Goal: Task Accomplishment & Management: Manage account settings

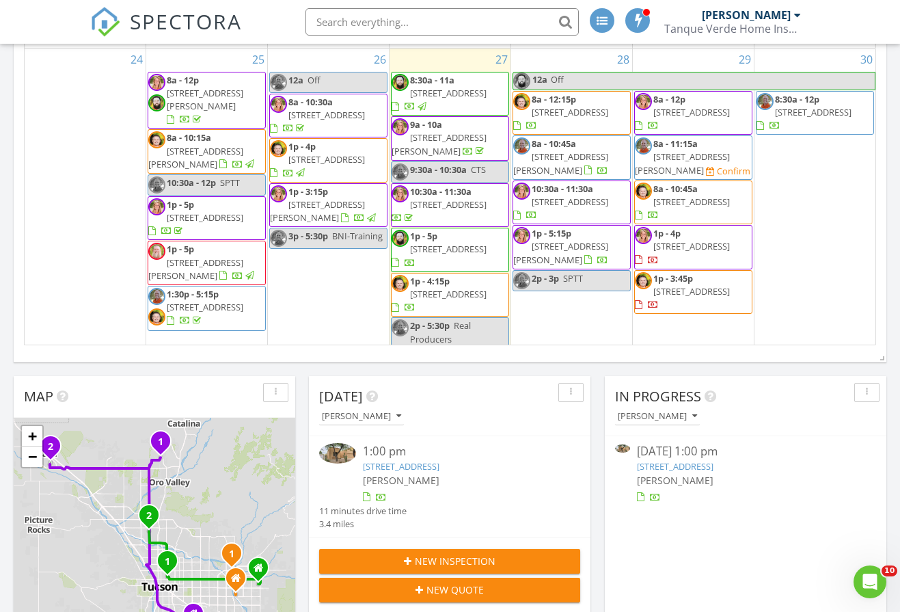
scroll to position [205, 0]
click at [714, 473] on link "7564 E Truces Pl, Tucson, AZ 85715" at bounding box center [675, 467] width 77 height 12
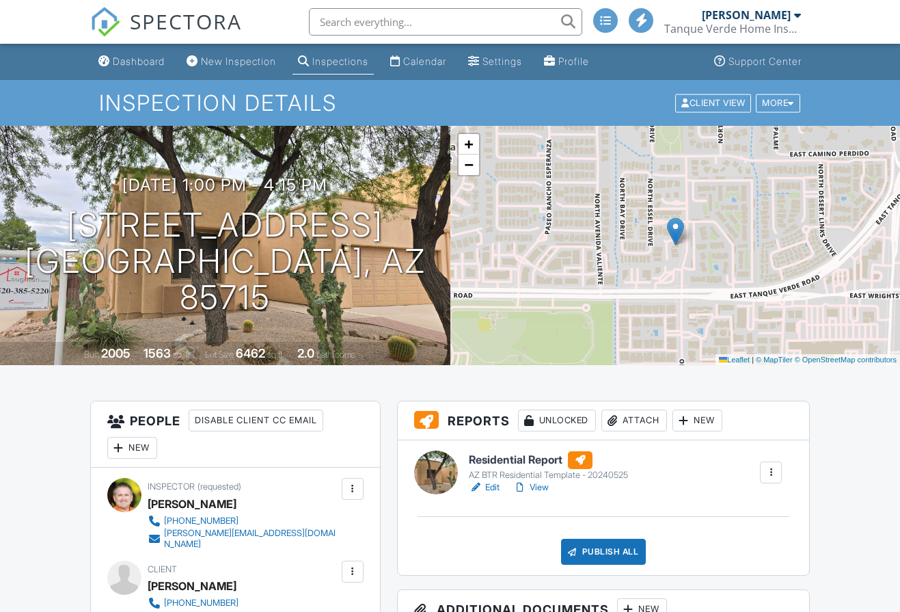
click at [537, 488] on link "View" at bounding box center [531, 488] width 36 height 14
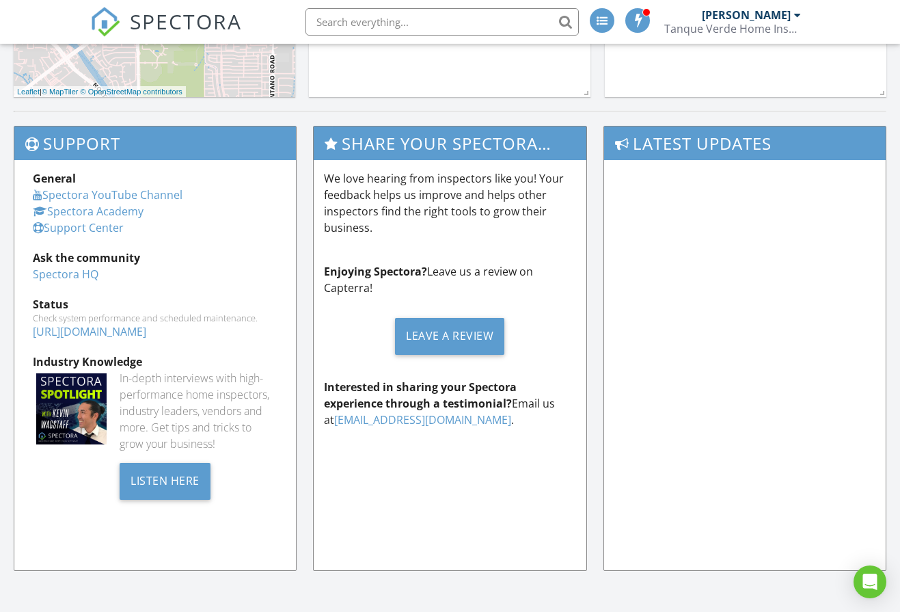
scroll to position [766, 901]
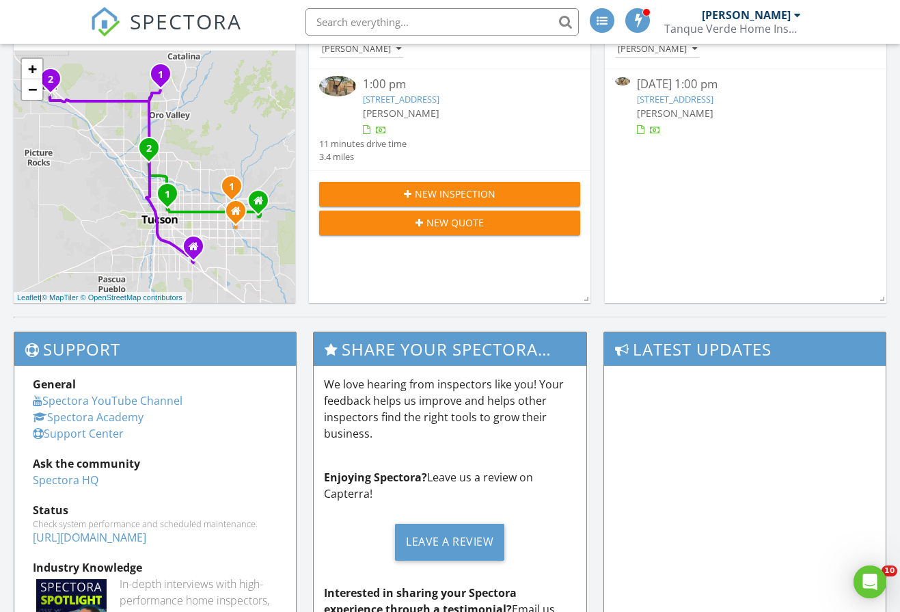
scroll to position [0, 0]
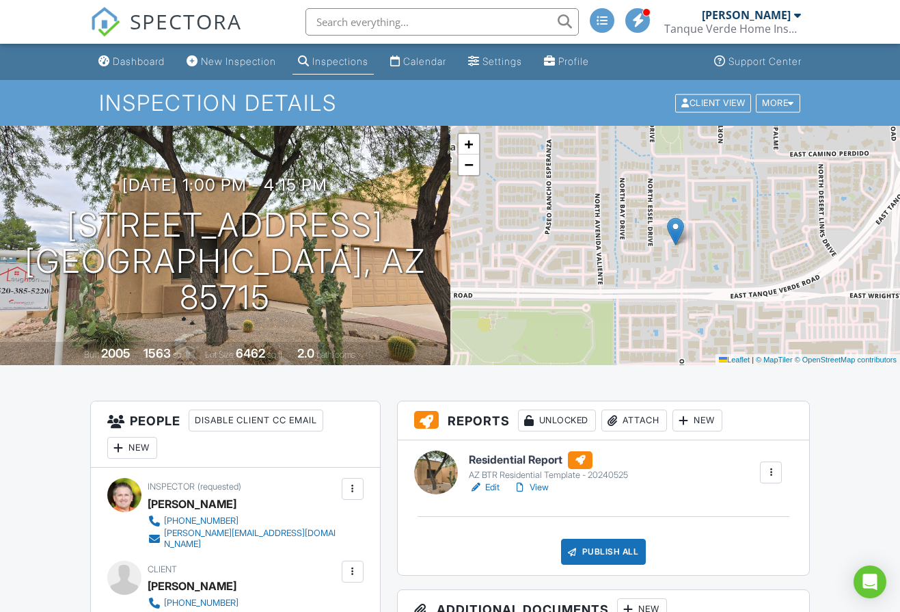
click at [494, 491] on link "Edit" at bounding box center [484, 488] width 31 height 14
